Goal: Task Accomplishment & Management: Manage account settings

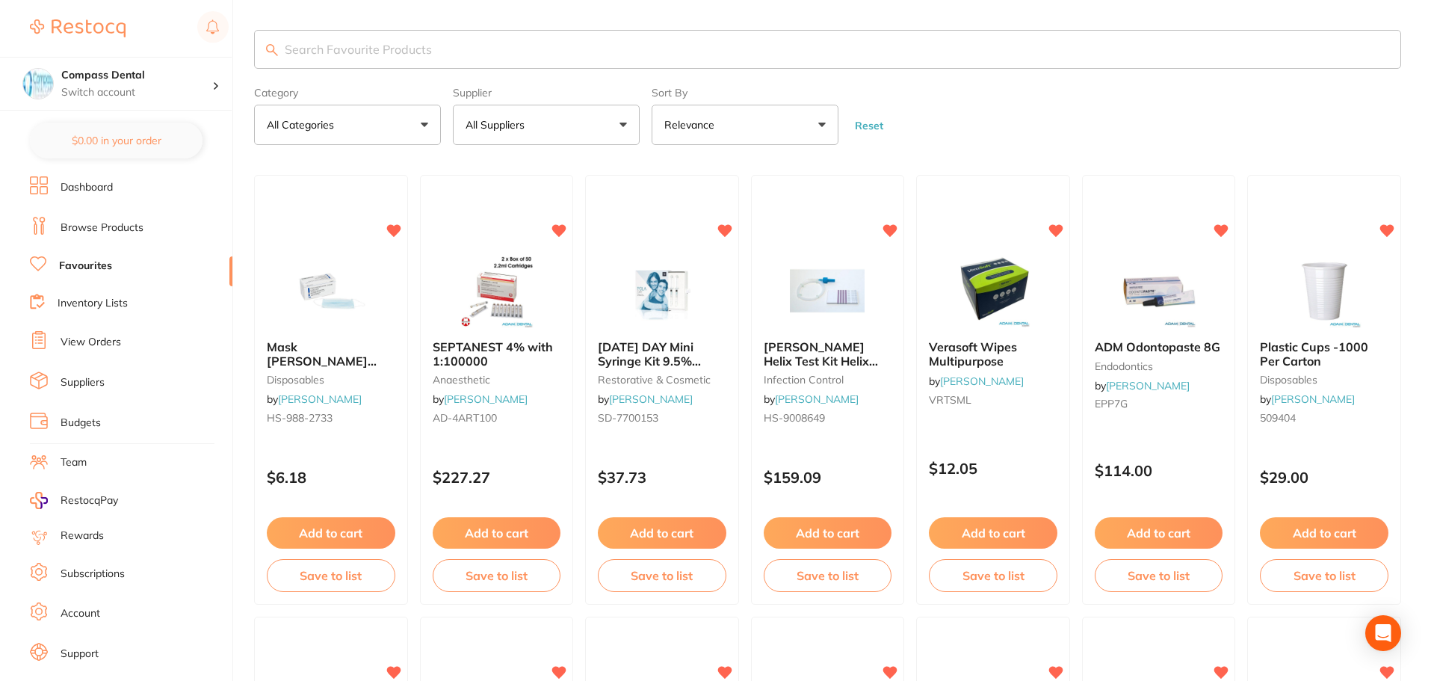
click at [92, 342] on link "View Orders" at bounding box center [91, 342] width 61 height 15
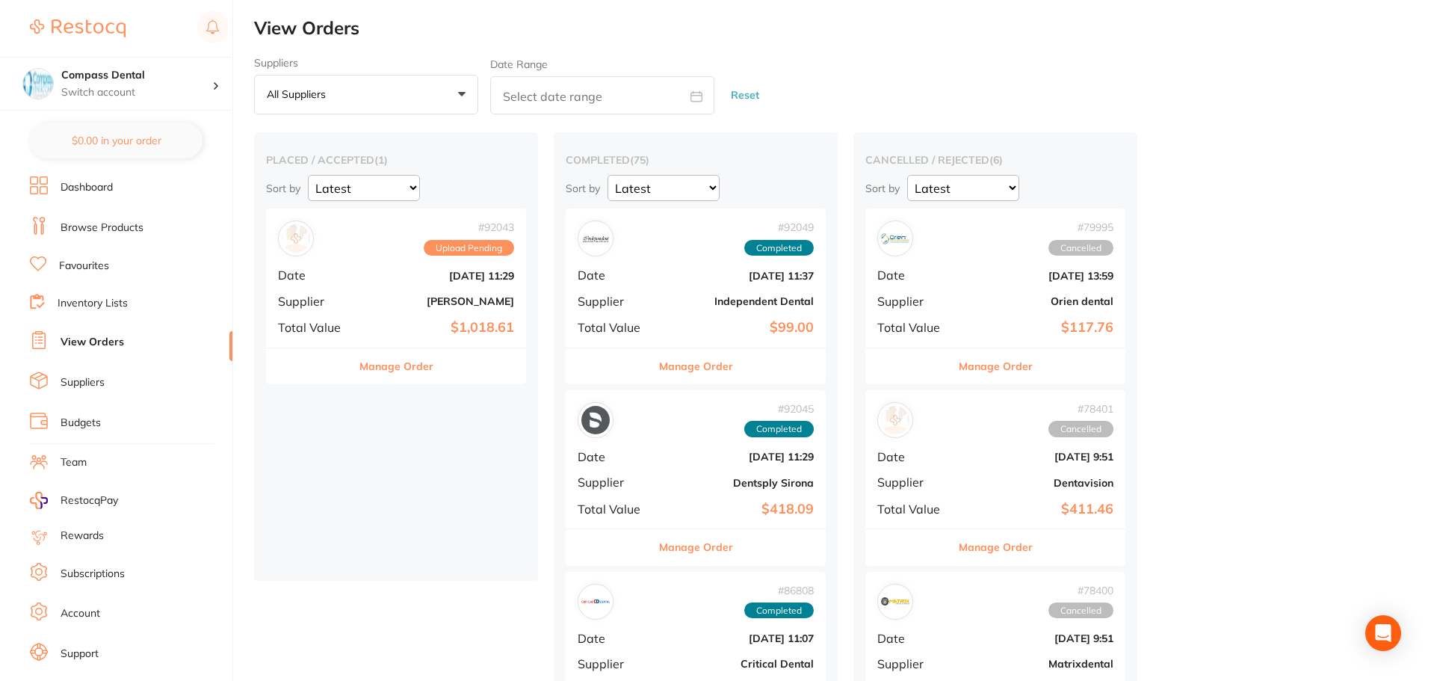
drag, startPoint x: 400, startPoint y: 369, endPoint x: 419, endPoint y: 367, distance: 18.8
click at [401, 368] on button "Manage Order" at bounding box center [396, 366] width 74 height 36
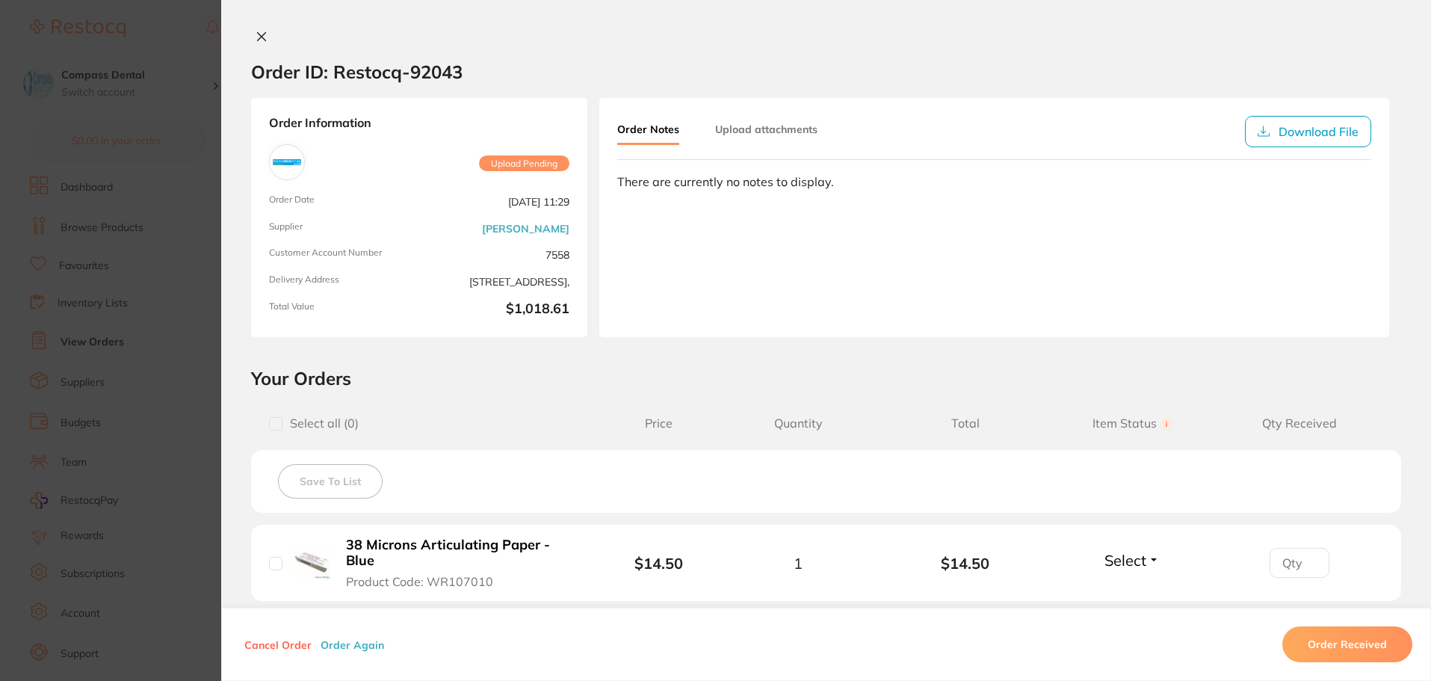
click at [1343, 648] on button "Order Received" at bounding box center [1347, 644] width 130 height 36
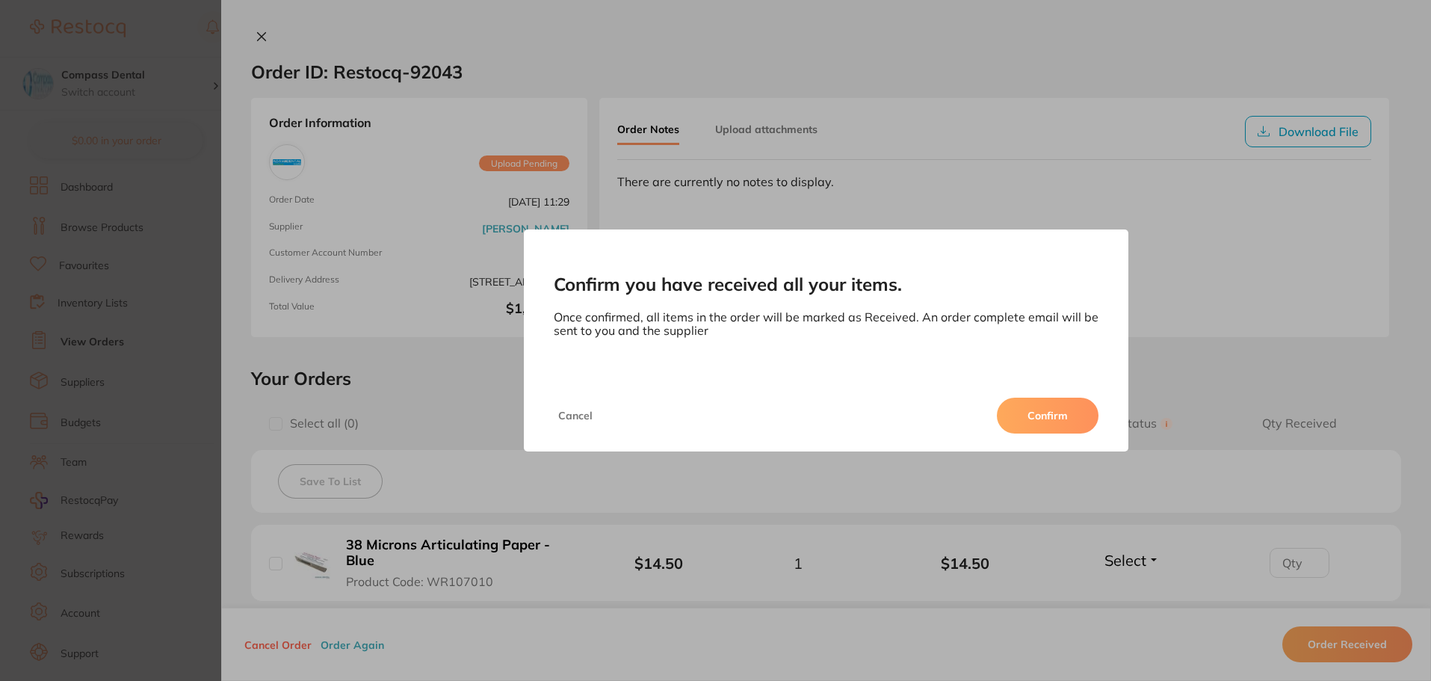
click at [1059, 424] on button "Confirm" at bounding box center [1048, 415] width 102 height 36
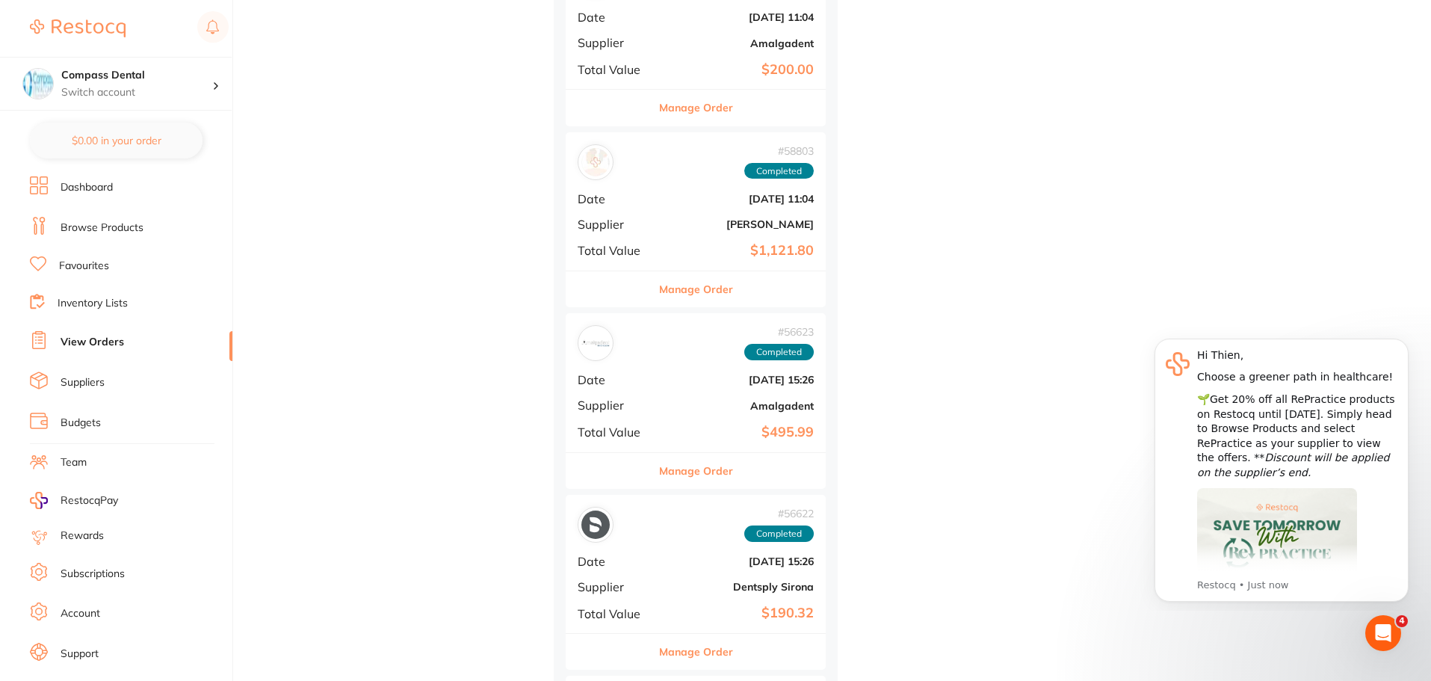
scroll to position [6425, 0]
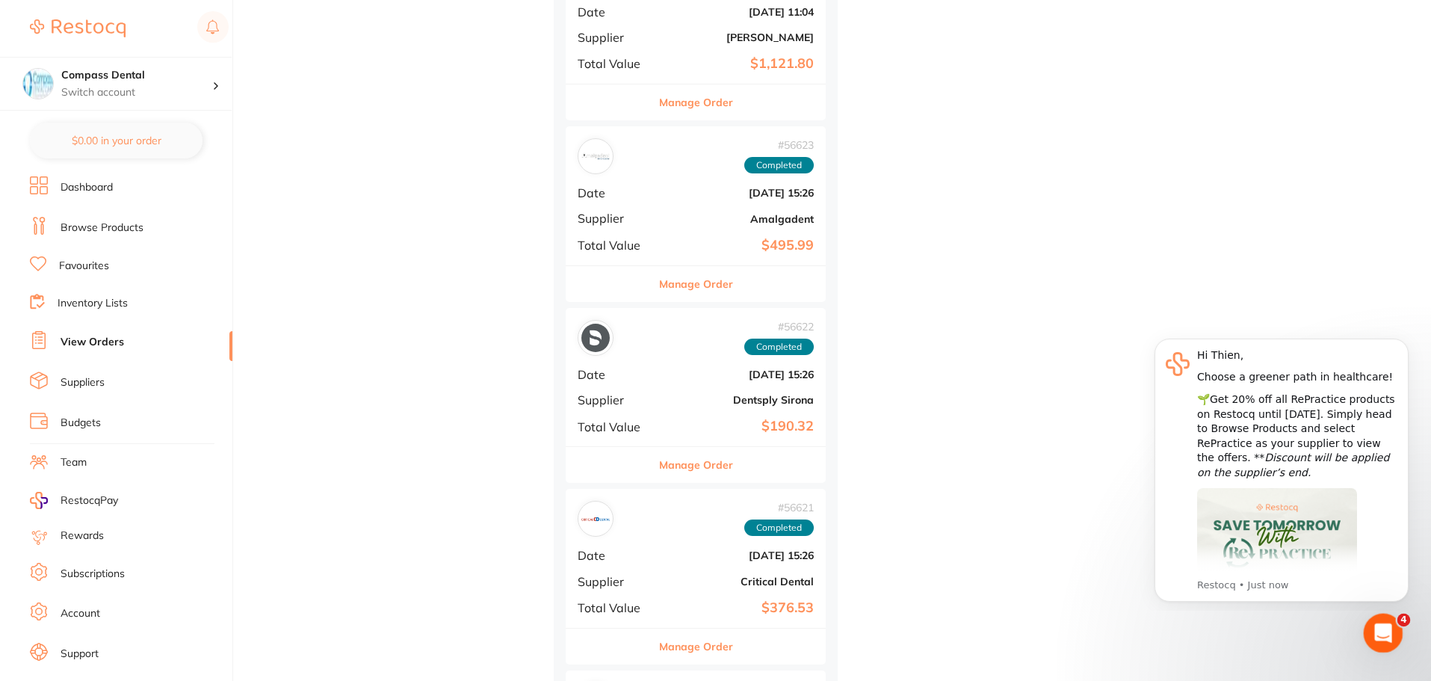
click at [1381, 634] on icon "Open Intercom Messenger" at bounding box center [1381, 631] width 25 height 25
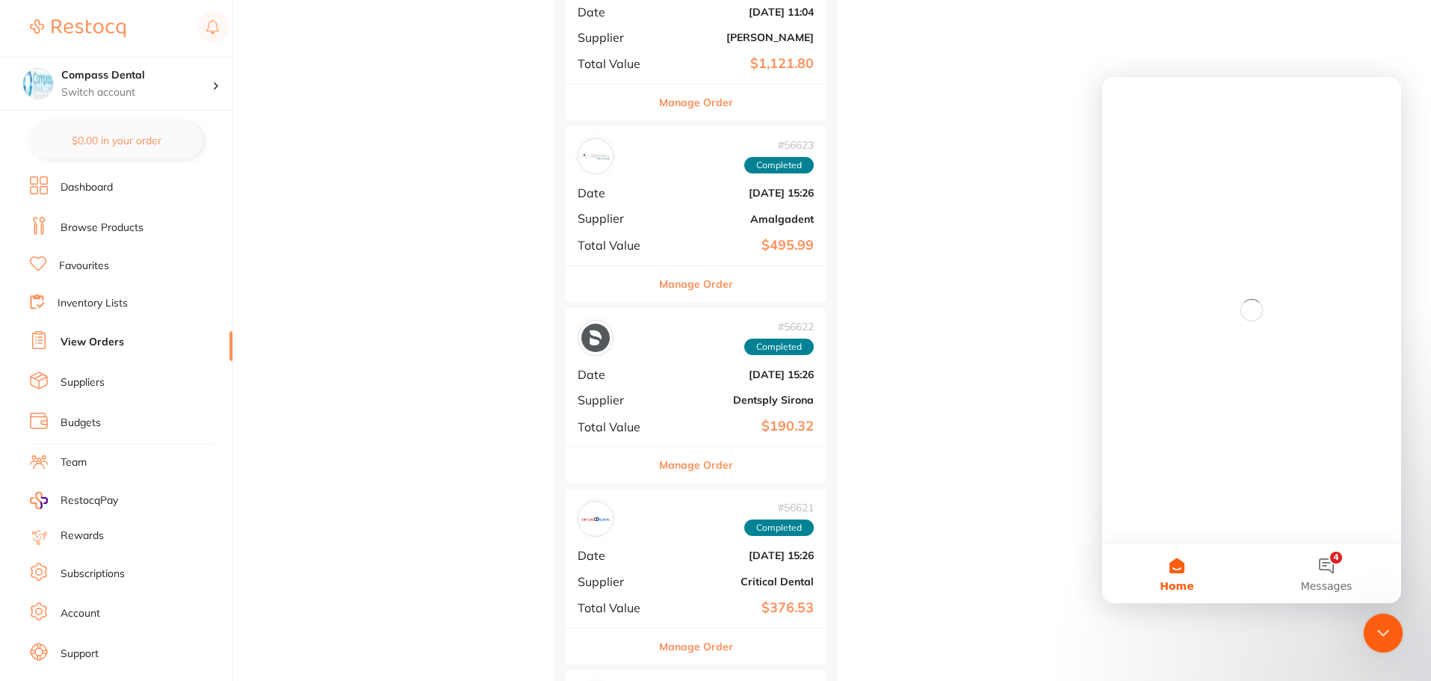
scroll to position [0, 0]
click at [1313, 567] on button "4 Messages" at bounding box center [1325, 573] width 149 height 60
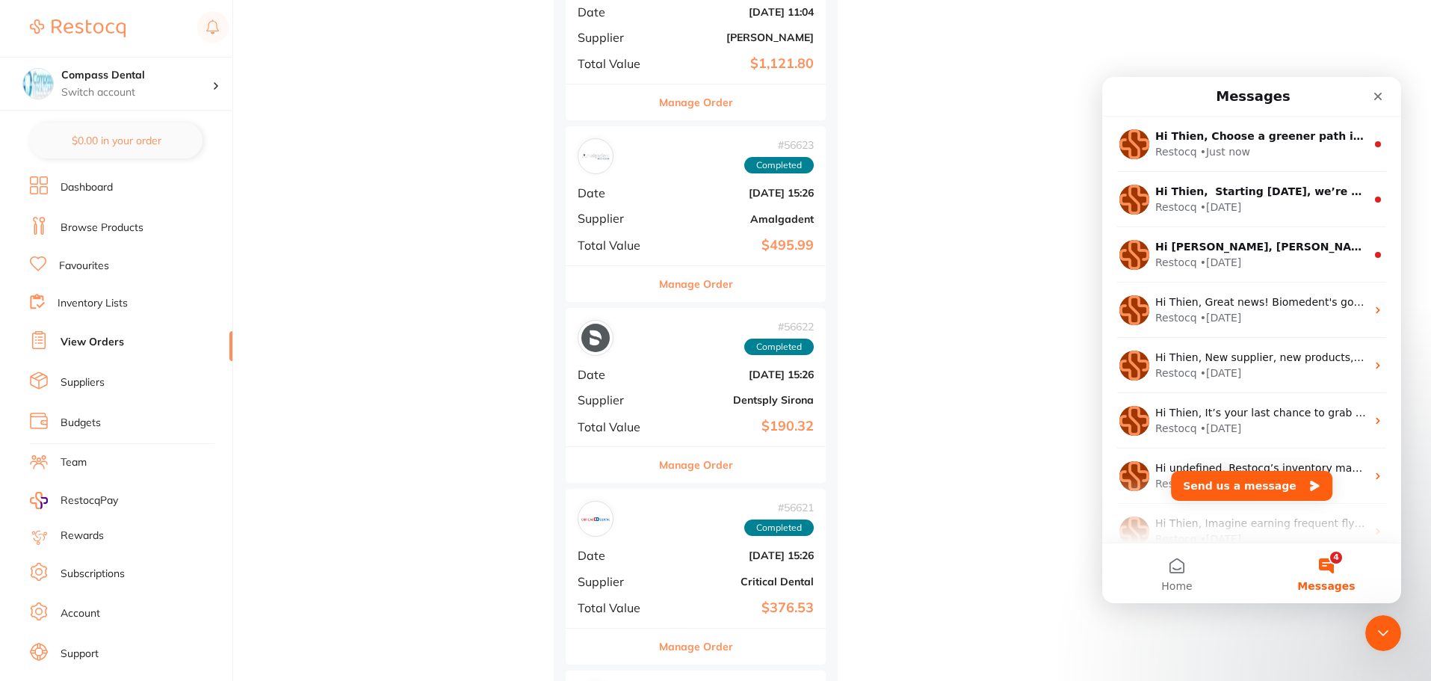
click at [1323, 563] on button "4 Messages" at bounding box center [1325, 573] width 149 height 60
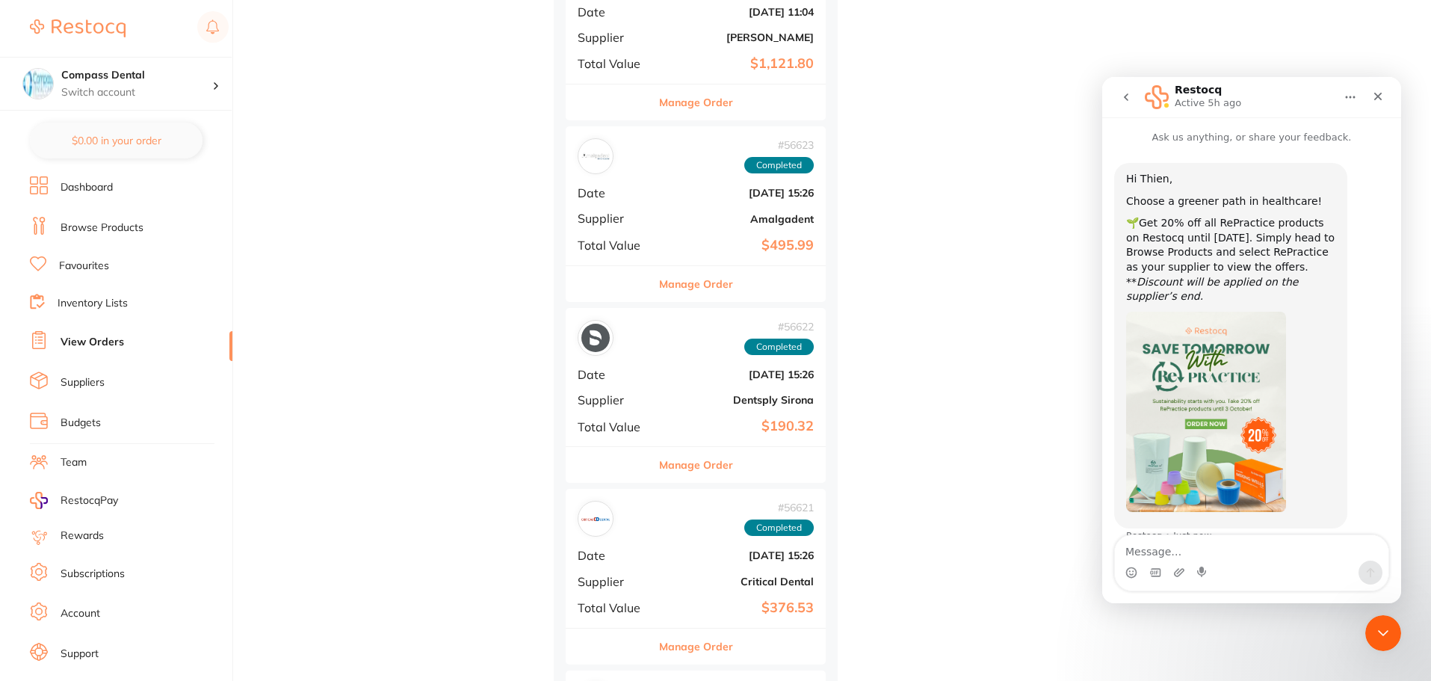
scroll to position [10, 0]
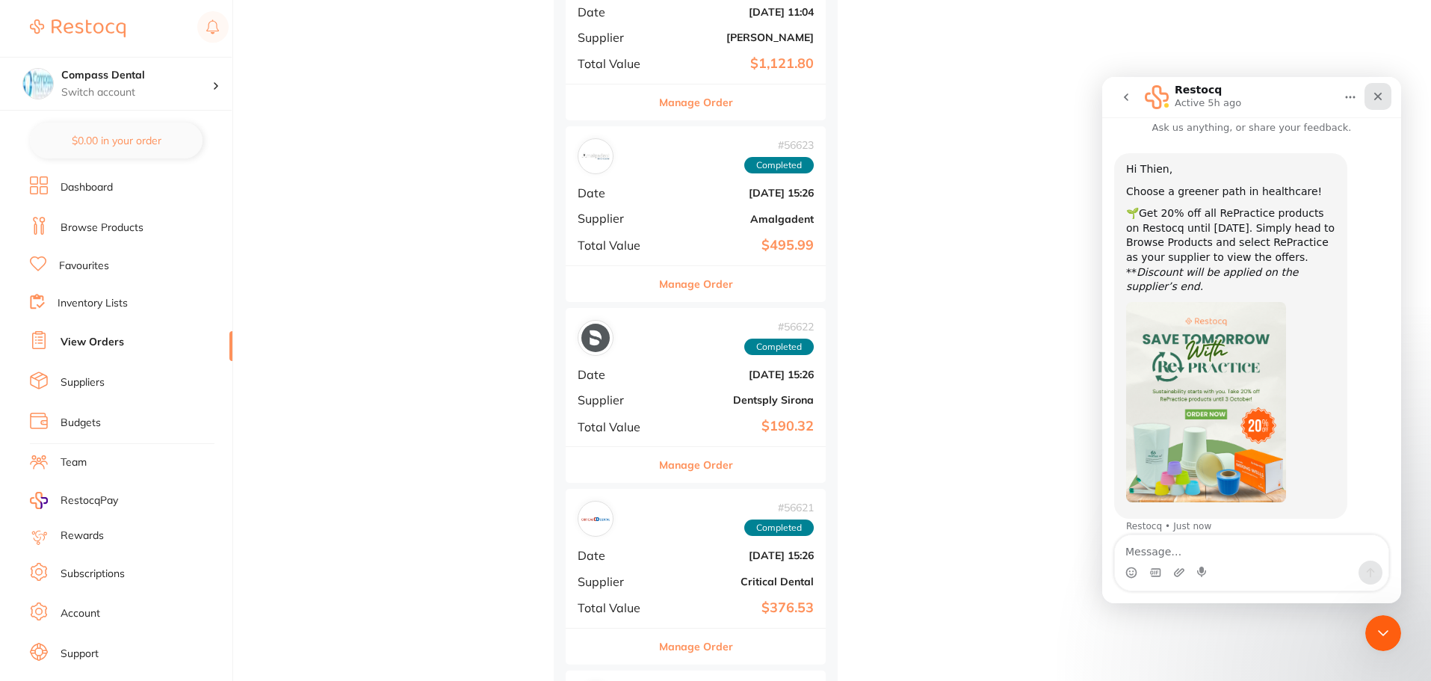
click at [1378, 91] on icon "Close" at bounding box center [1378, 96] width 12 height 12
